Goal: Task Accomplishment & Management: Complete application form

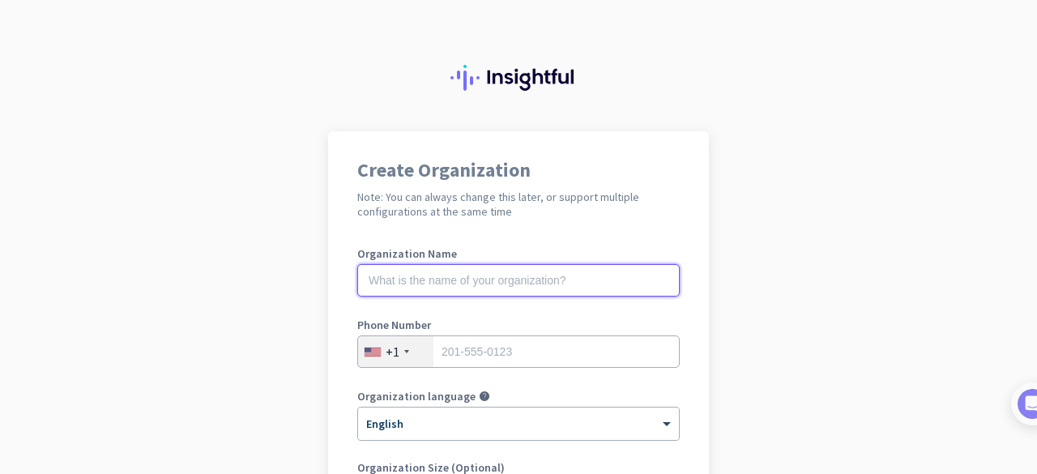
click at [467, 288] on input "text" at bounding box center [518, 280] width 322 height 32
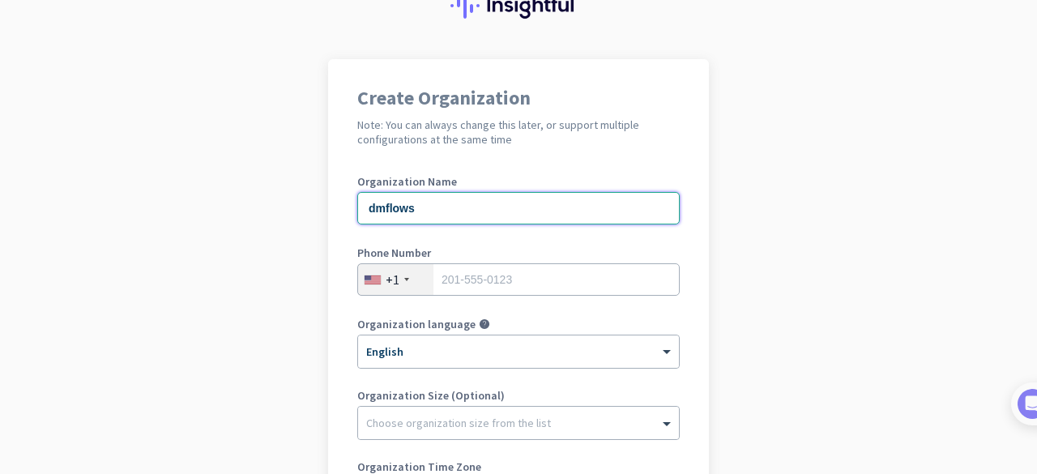
scroll to position [73, 0]
type input "dmflows"
click at [396, 275] on div "+1" at bounding box center [395, 278] width 75 height 31
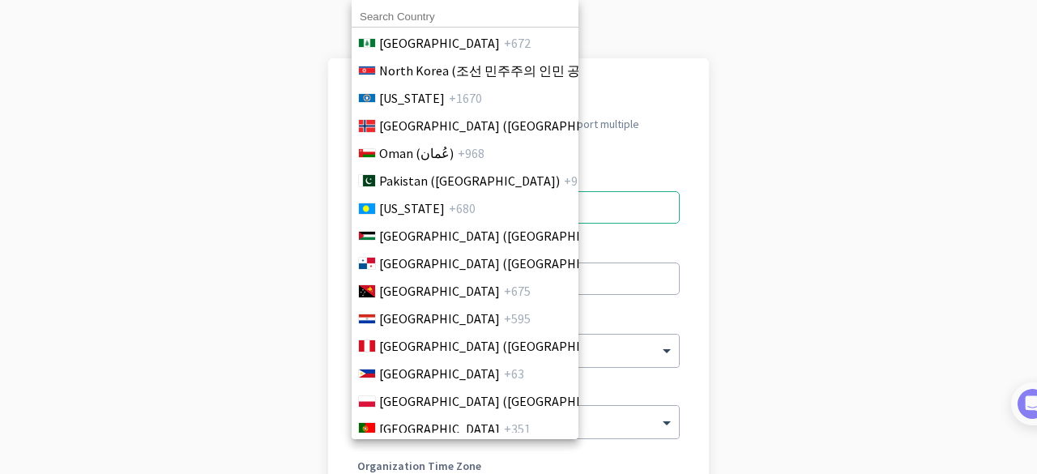
scroll to position [4521, 0]
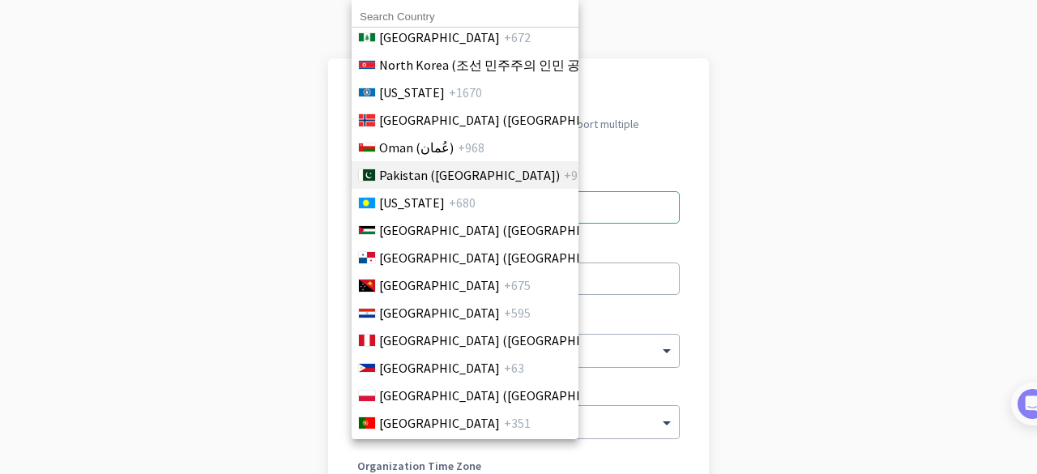
click at [436, 178] on span "Pakistan (‫[GEOGRAPHIC_DATA]‬‎)" at bounding box center [469, 174] width 181 height 19
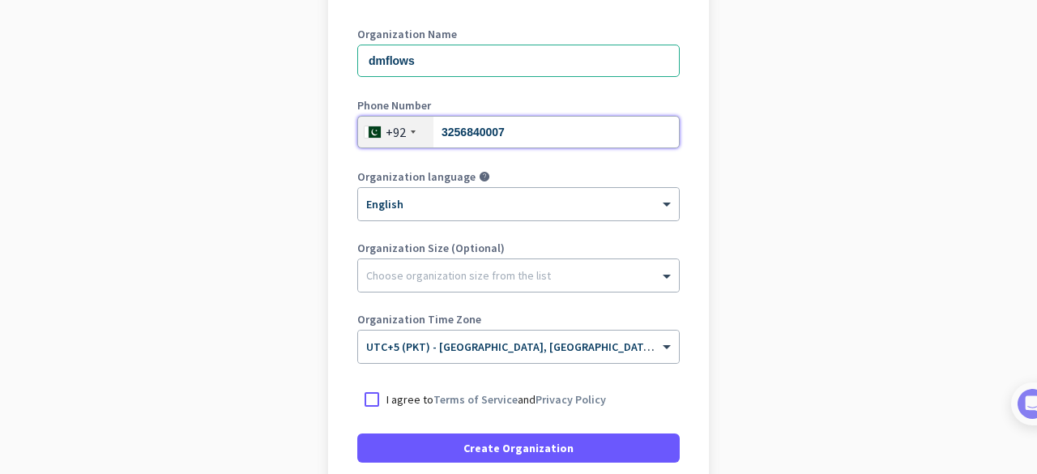
scroll to position [225, 0]
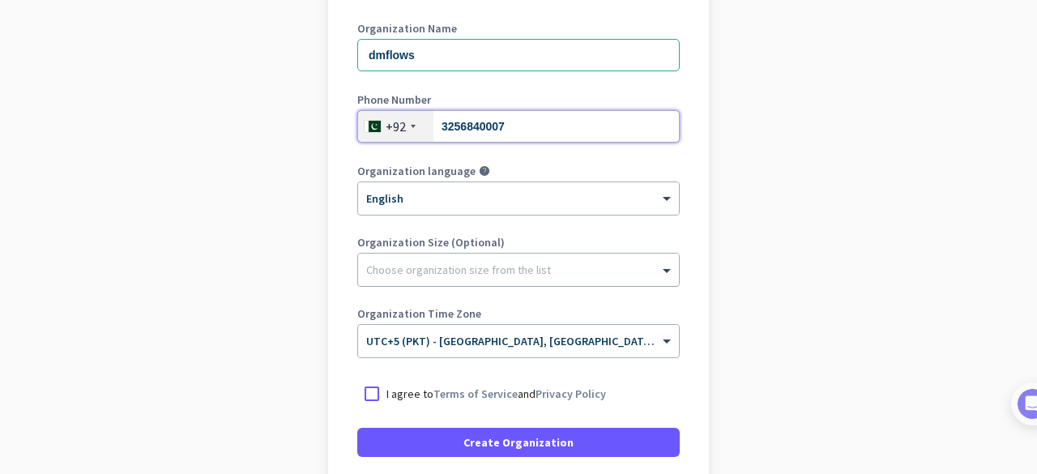
type input "3256840007"
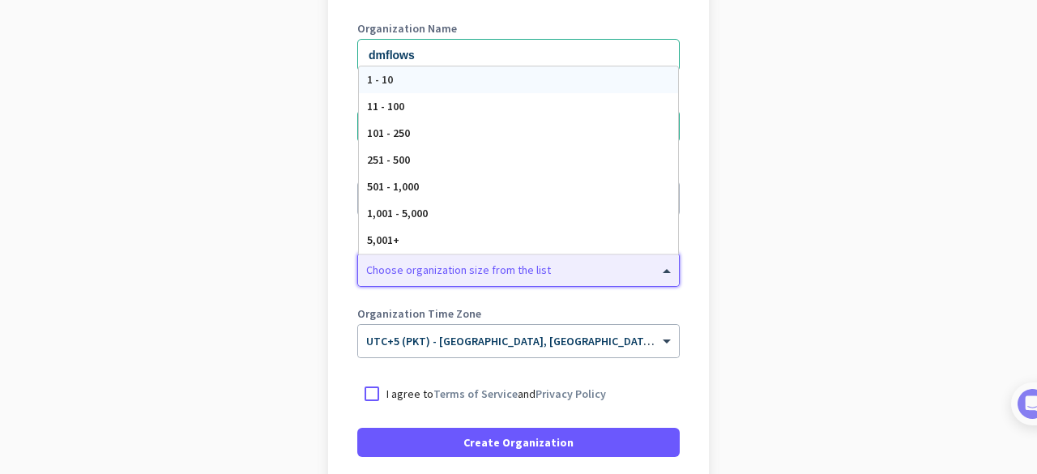
click at [442, 269] on div at bounding box center [518, 266] width 321 height 16
click at [292, 289] on app-onboarding-organization "Create Organization Note: You can always change this later, or support multiple…" at bounding box center [518, 257] width 1037 height 702
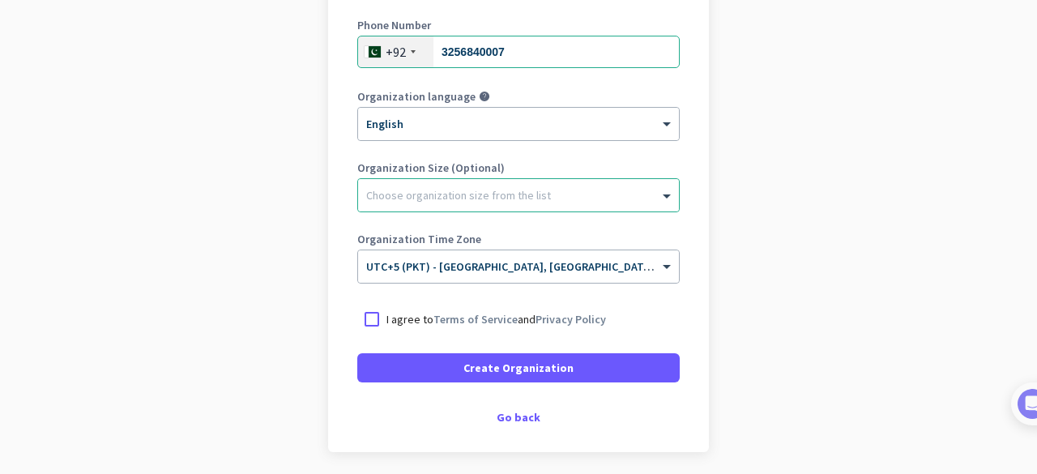
scroll to position [301, 0]
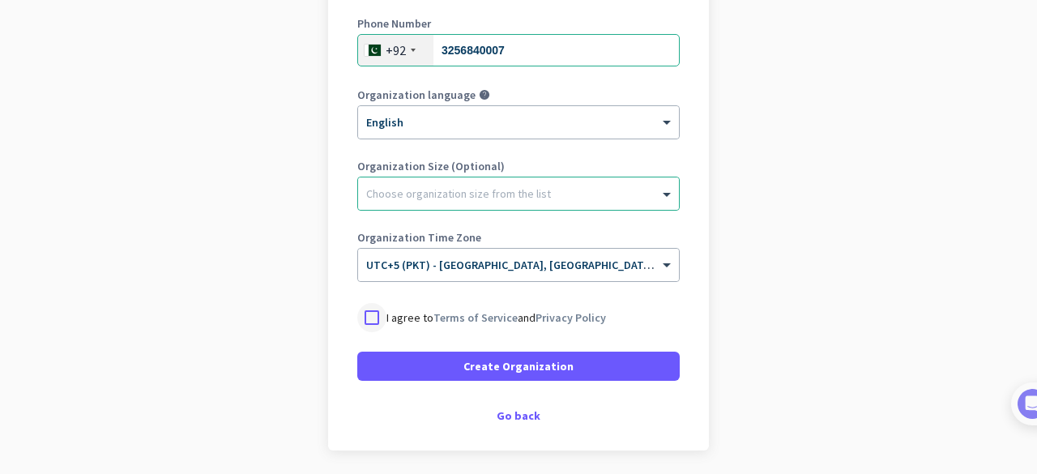
click at [369, 316] on div at bounding box center [371, 317] width 29 height 29
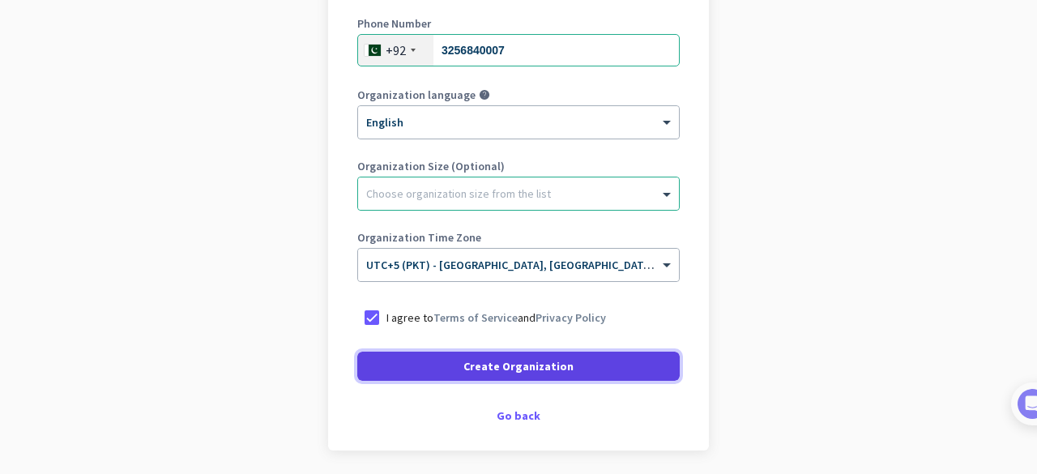
click at [447, 365] on span at bounding box center [518, 366] width 322 height 39
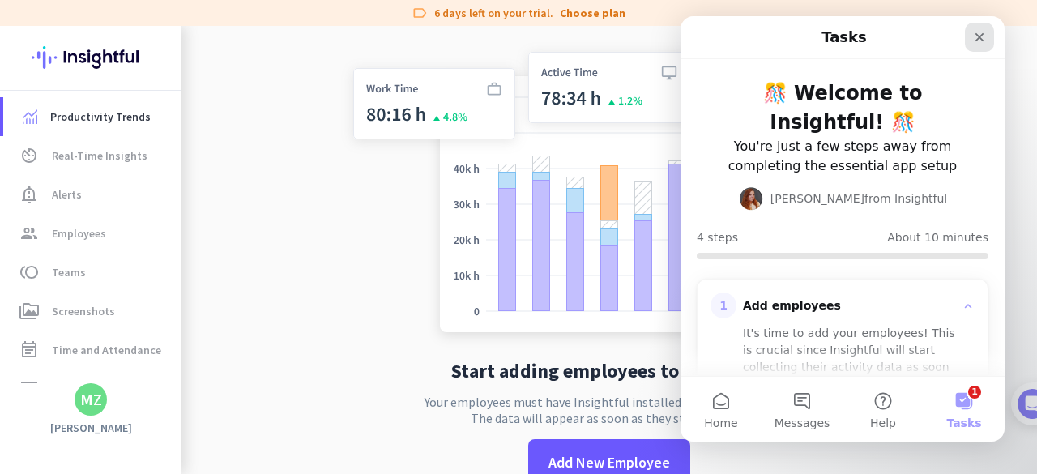
click at [983, 29] on div "Close" at bounding box center [979, 37] width 29 height 29
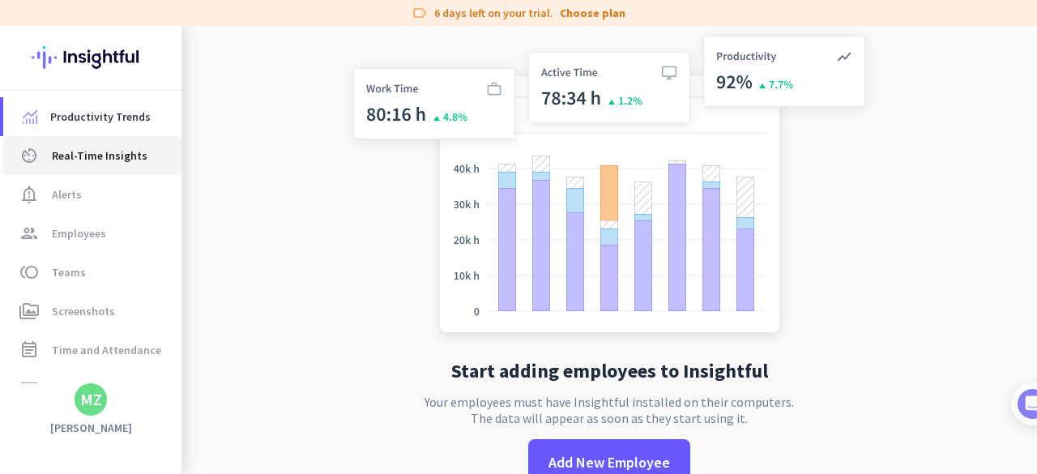
click at [114, 163] on span "Real-Time Insights" at bounding box center [100, 155] width 96 height 19
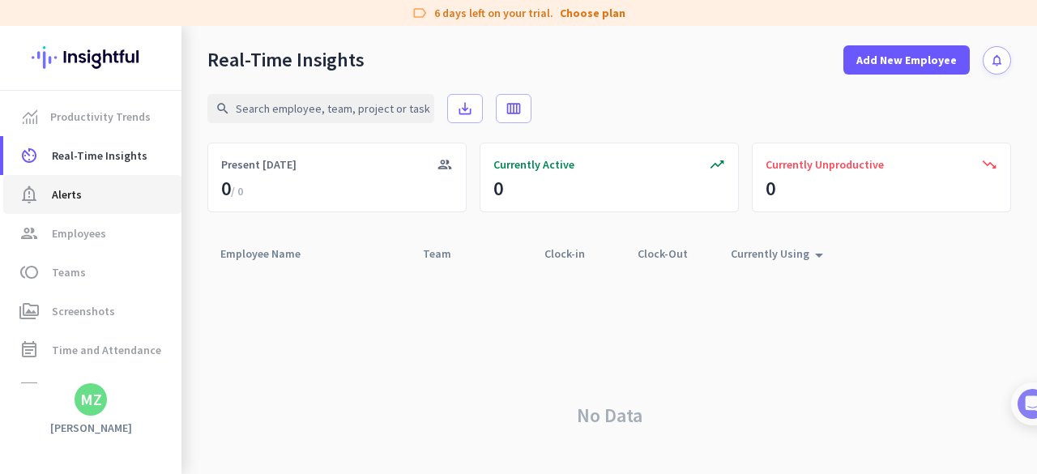
click at [75, 196] on span "Alerts" at bounding box center [67, 194] width 30 height 19
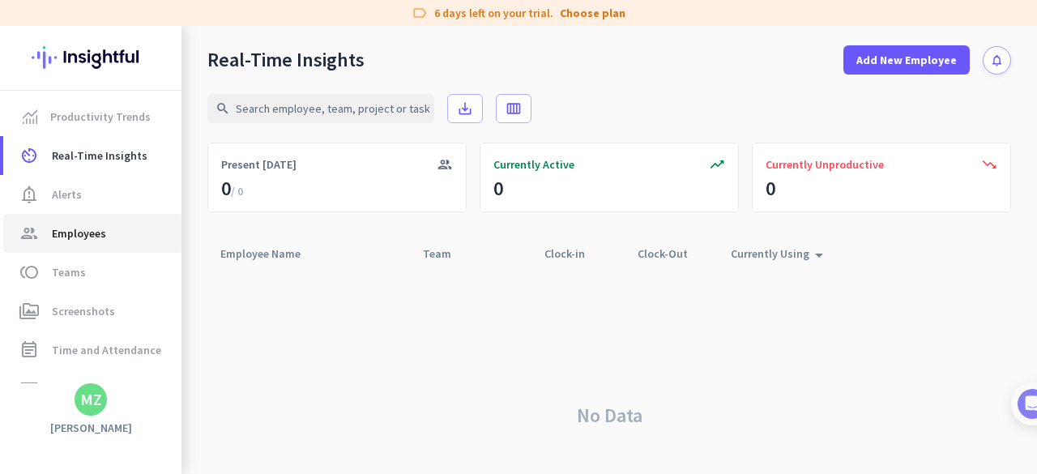
click at [79, 237] on span "Employees" at bounding box center [79, 233] width 54 height 19
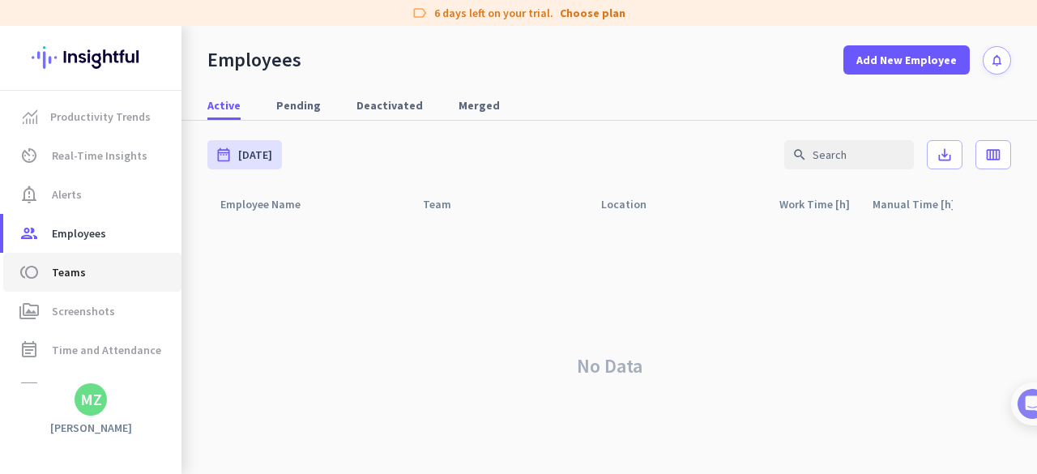
click at [80, 271] on span "Teams" at bounding box center [69, 271] width 34 height 19
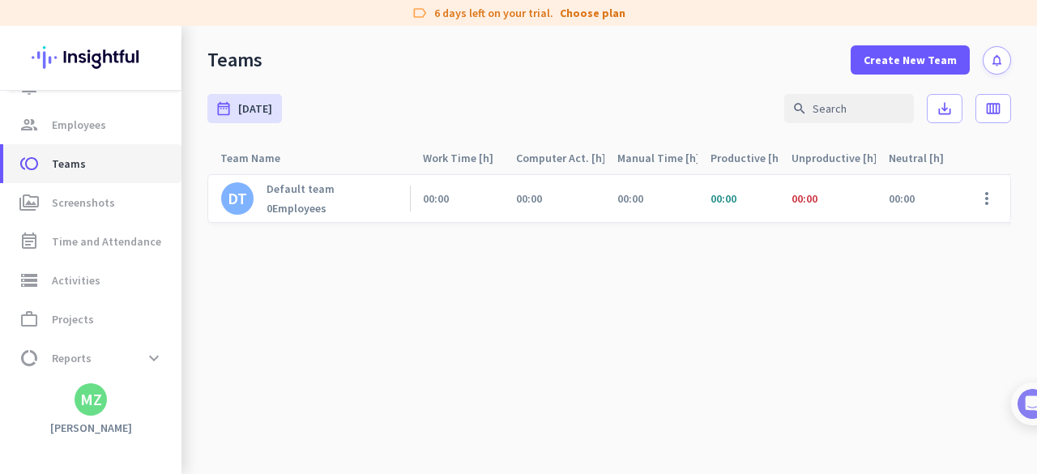
scroll to position [109, 0]
click at [91, 207] on span "Screenshots" at bounding box center [83, 201] width 63 height 19
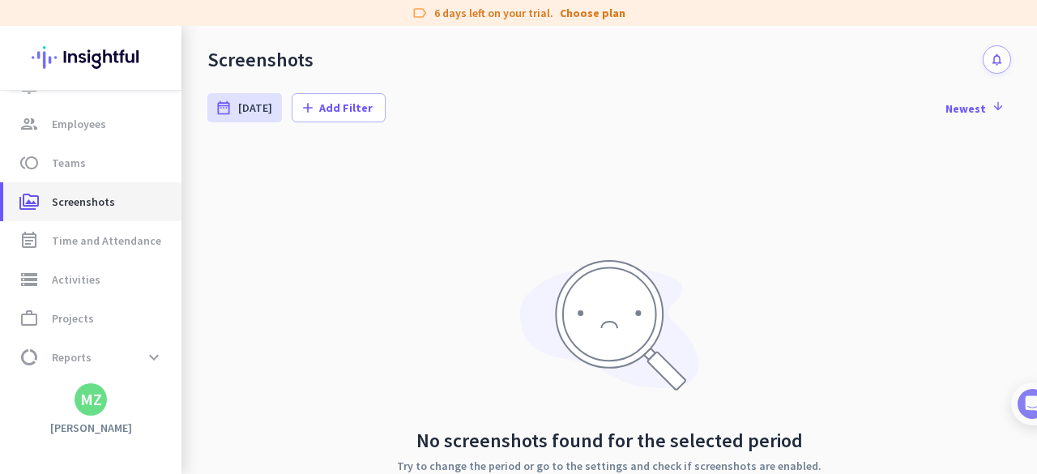
scroll to position [147, 0]
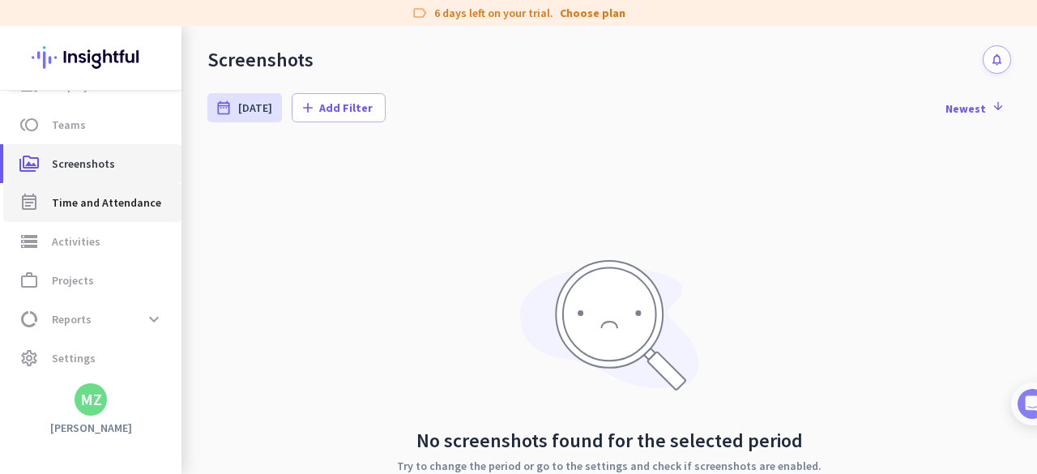
click at [91, 207] on span "Time and Attendance" at bounding box center [106, 202] width 109 height 19
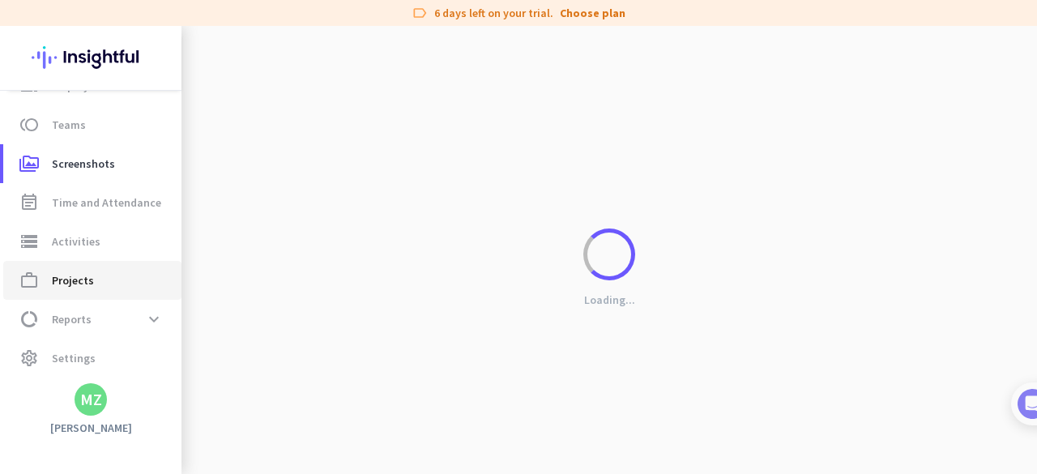
click at [77, 284] on span "Projects" at bounding box center [73, 280] width 42 height 19
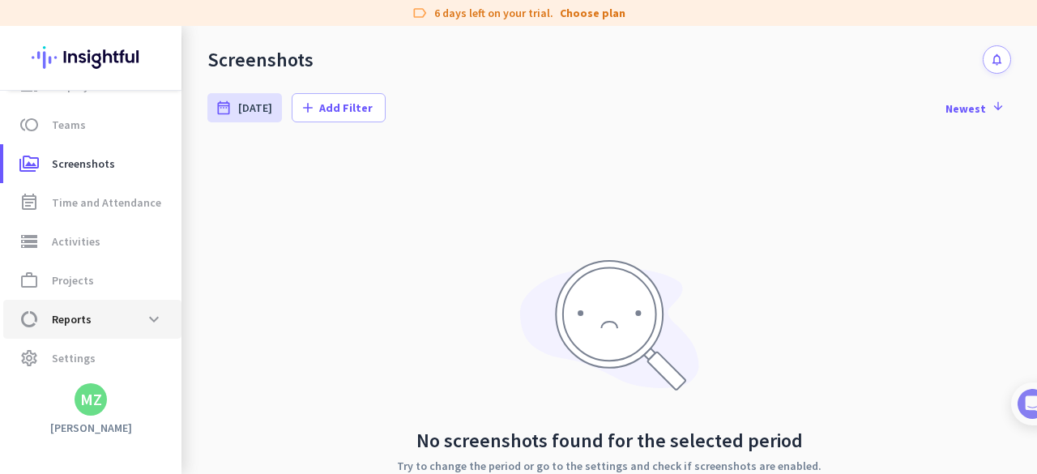
click at [76, 317] on span "Reports" at bounding box center [72, 318] width 40 height 19
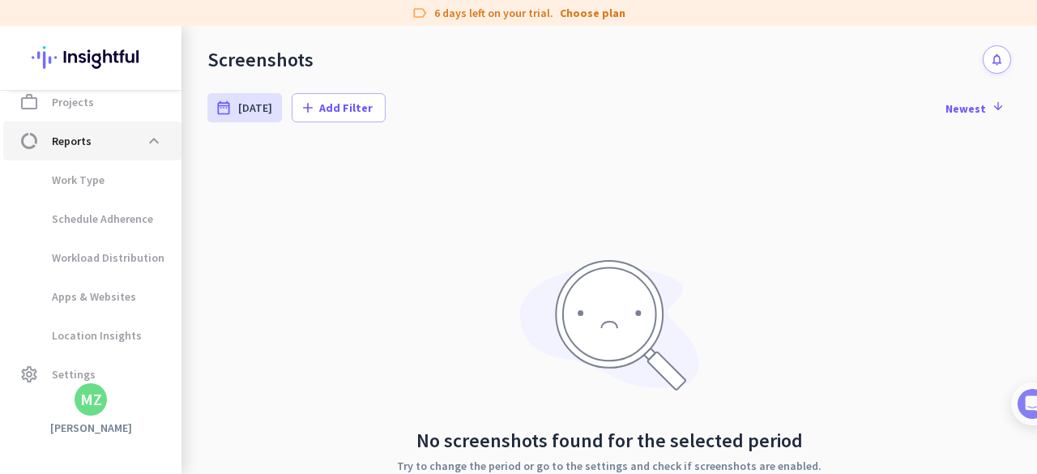
scroll to position [342, 0]
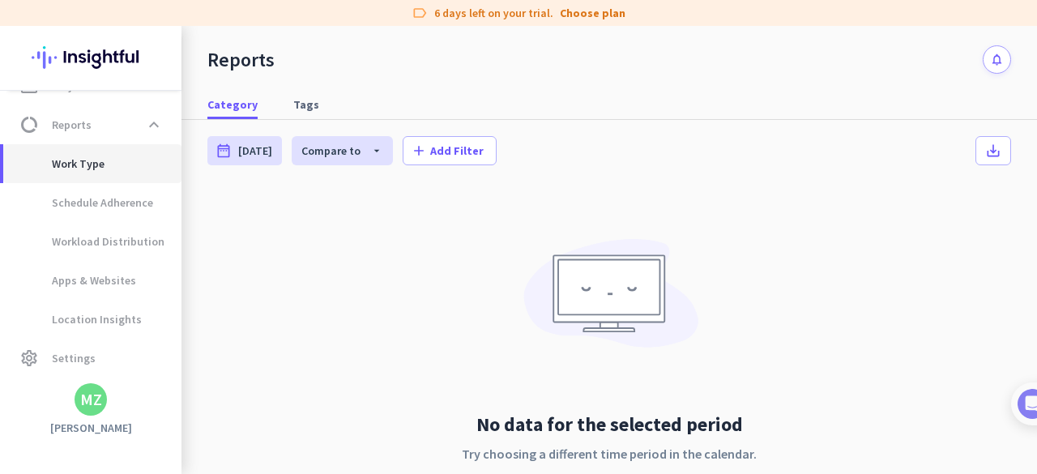
click at [92, 169] on span "Work Type" at bounding box center [60, 163] width 88 height 39
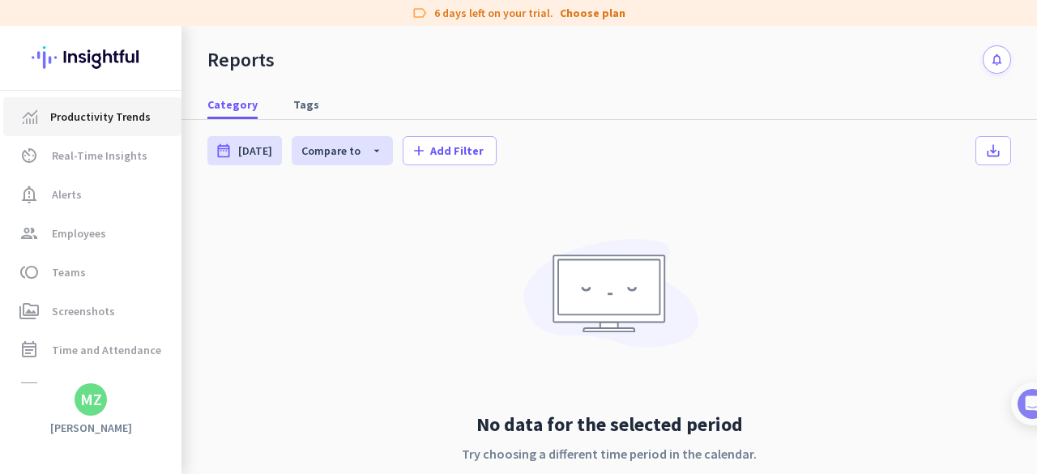
click at [96, 109] on span "Productivity Trends" at bounding box center [100, 116] width 100 height 19
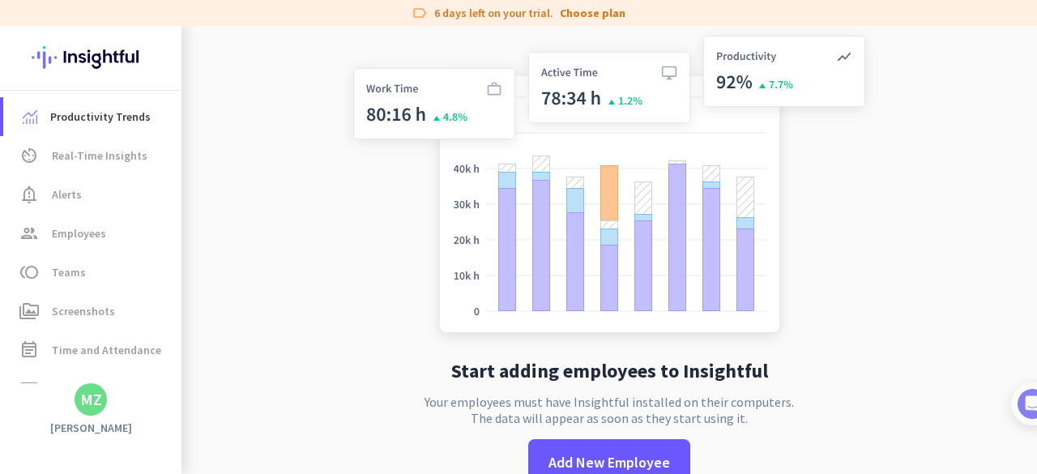
click at [96, 406] on div "MZ" at bounding box center [91, 399] width 22 height 16
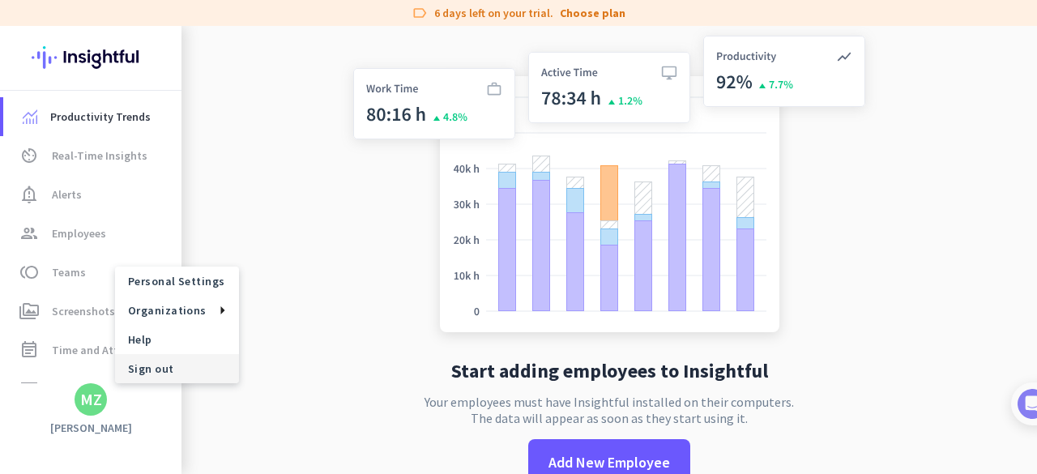
click at [145, 372] on span "Sign out" at bounding box center [177, 368] width 98 height 15
